Goal: Task Accomplishment & Management: Manage account settings

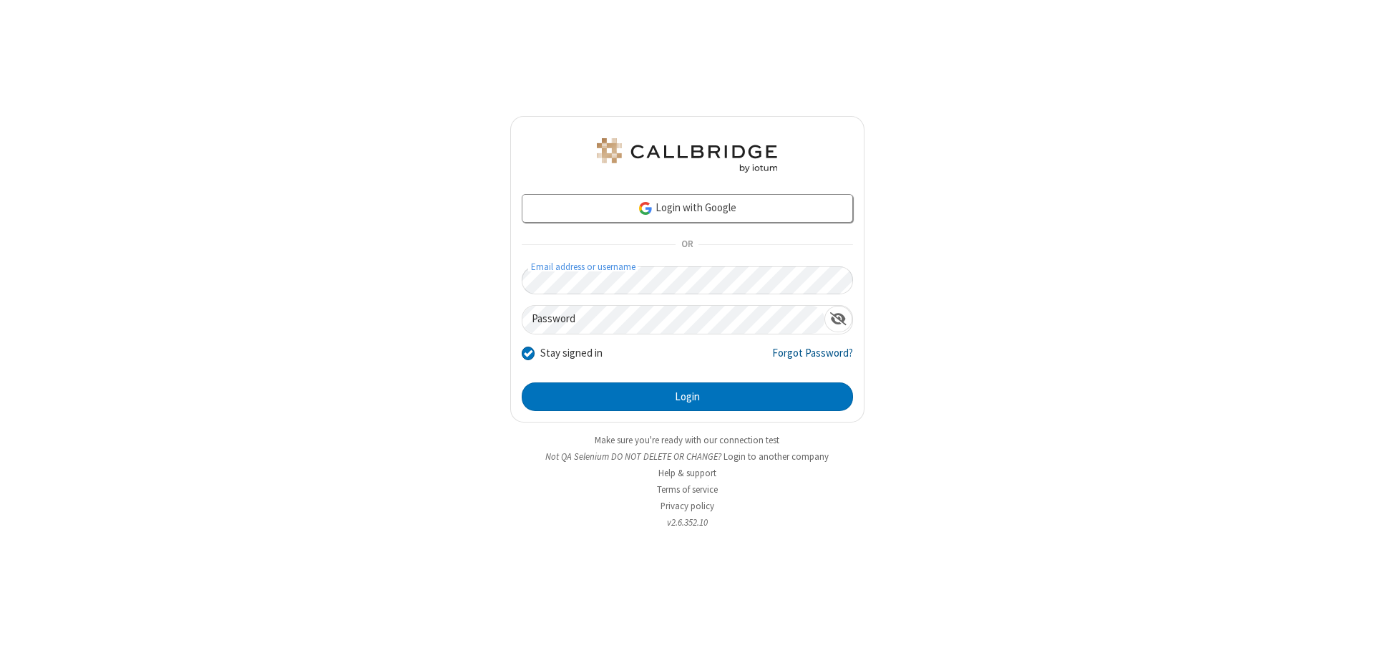
click at [813, 358] on link "Forgot Password?" at bounding box center [812, 358] width 81 height 27
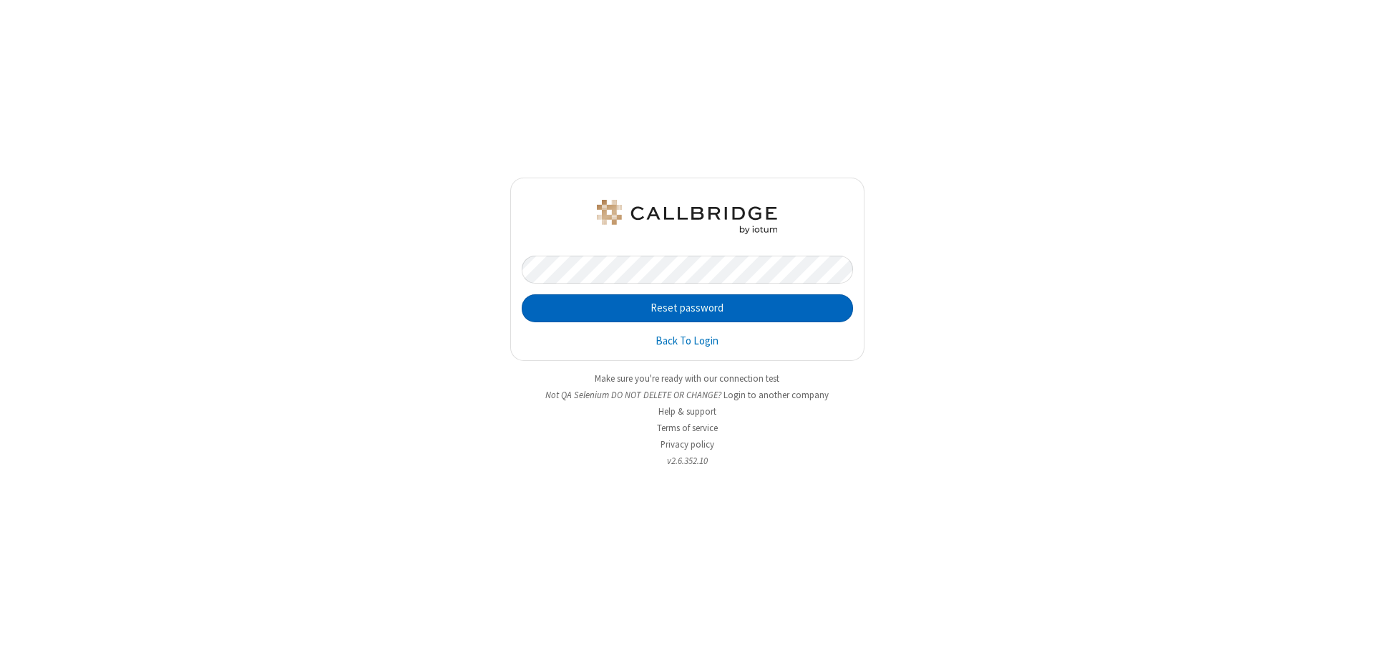
click at [687, 308] on button "Reset password" at bounding box center [687, 308] width 331 height 29
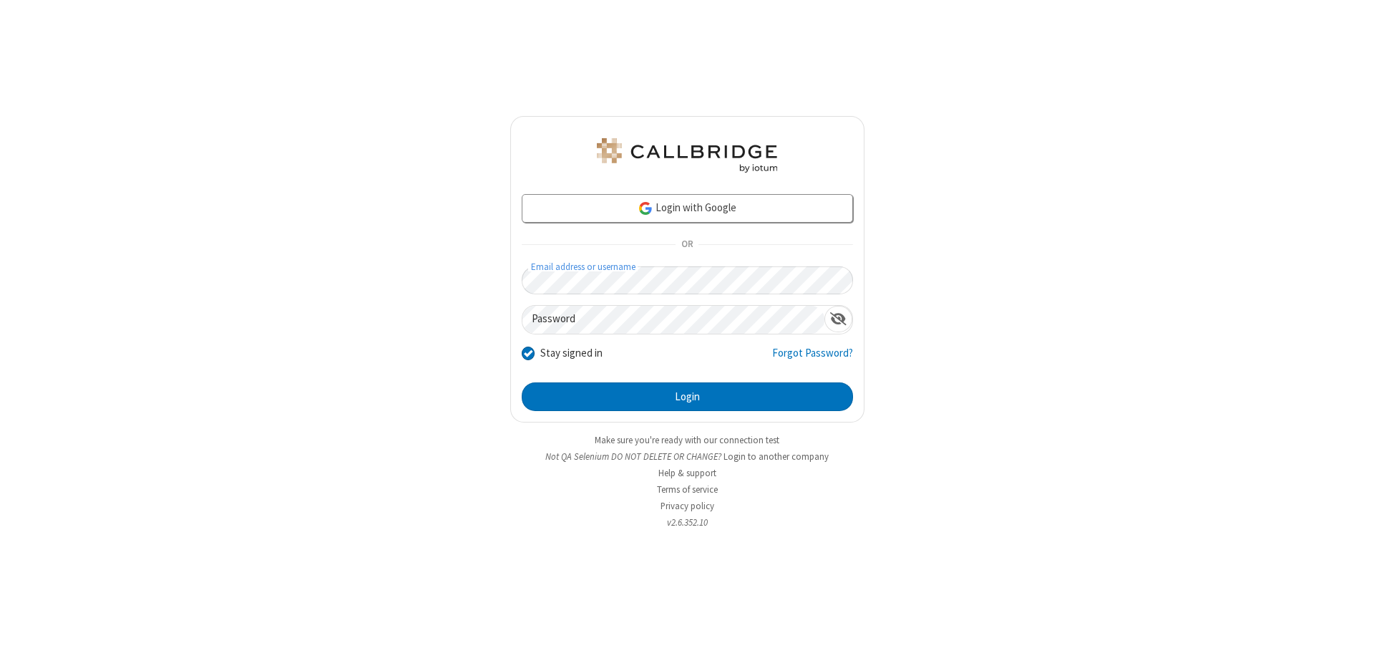
click at [527, 352] on input "Stay signed in" at bounding box center [529, 352] width 14 height 15
checkbox input "false"
click at [687, 397] on button "Login" at bounding box center [687, 396] width 331 height 29
